Goal: Browse casually: Explore the website without a specific task or goal

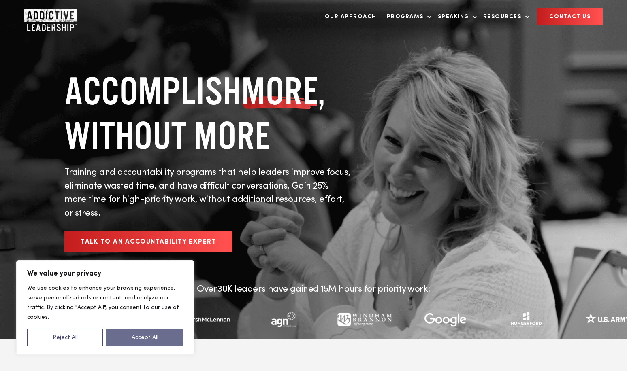
click at [160, 342] on button "Accept All" at bounding box center [144, 338] width 77 height 18
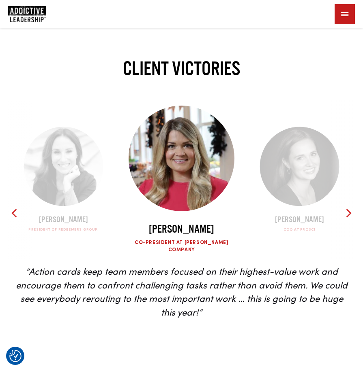
scroll to position [2159, 0]
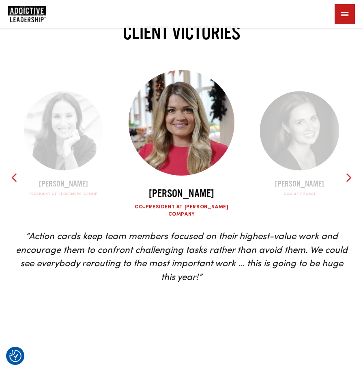
drag, startPoint x: 217, startPoint y: 239, endPoint x: 81, endPoint y: 278, distance: 141.3
click at [83, 278] on p "“Action cards keep team members focused on their highest-value work and encoura…" at bounding box center [181, 258] width 334 height 54
click at [347, 176] on div at bounding box center [348, 178] width 12 height 12
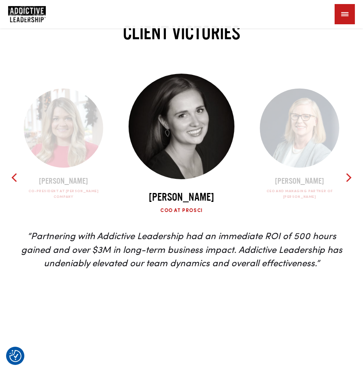
click at [349, 172] on div at bounding box center [348, 178] width 12 height 12
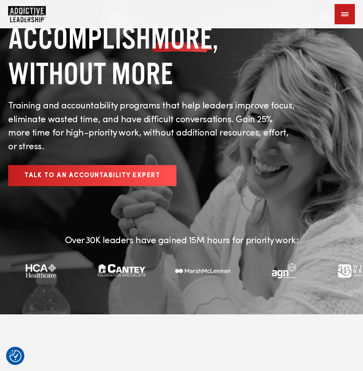
scroll to position [0, 0]
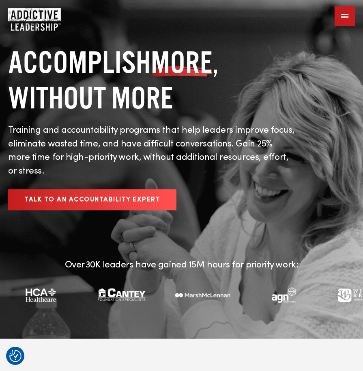
click at [279, 196] on div "ACCOMPLISH MORE , WITHOUT MORE Training and accountability programs that help l…" at bounding box center [181, 169] width 363 height 339
click at [346, 13] on div at bounding box center [344, 16] width 20 height 20
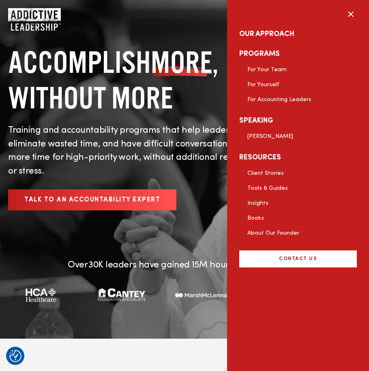
click at [348, 12] on div at bounding box center [350, 14] width 20 height 20
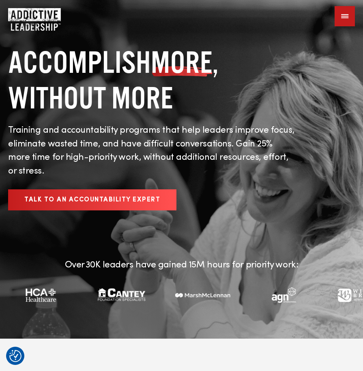
click at [152, 45] on h1 "ACCOMPLISH MORE , WITHOUT MORE" at bounding box center [152, 80] width 288 height 71
